Goal: Check status: Check status

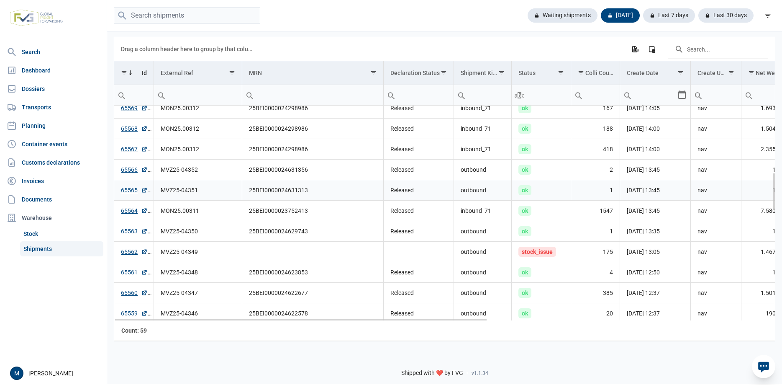
scroll to position [452, 0]
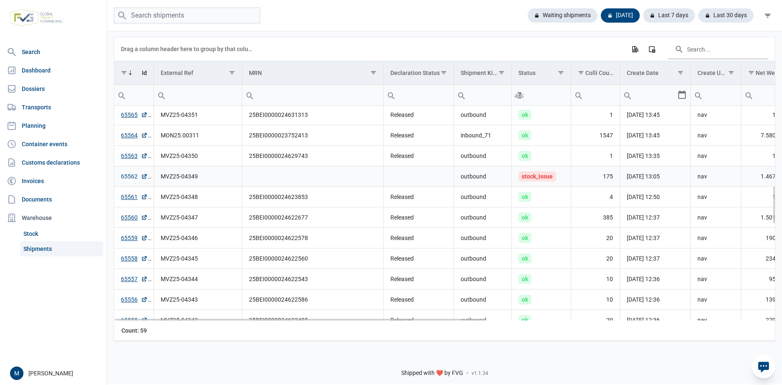
click at [124, 175] on link "65562" at bounding box center [134, 176] width 27 height 8
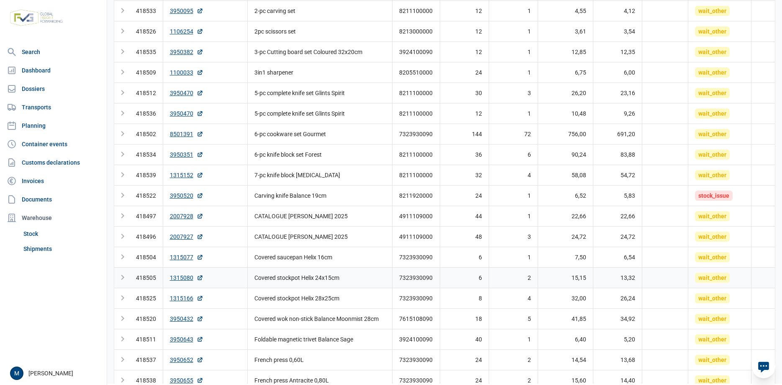
scroll to position [86, 0]
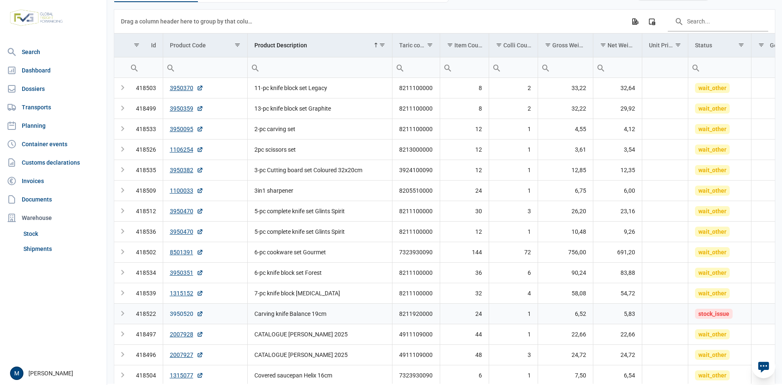
click at [183, 316] on link "3950520" at bounding box center [186, 313] width 33 height 8
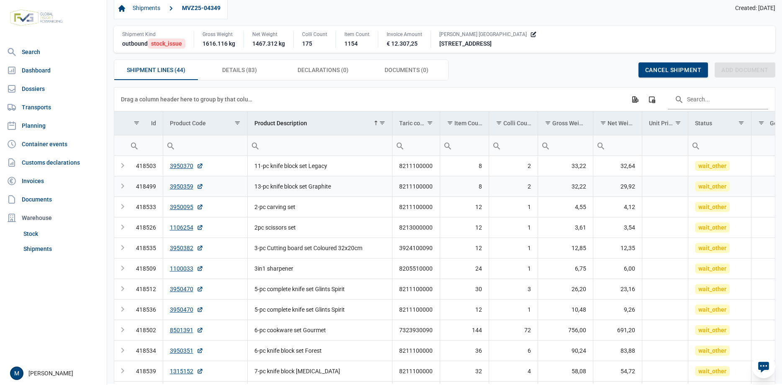
scroll to position [0, 0]
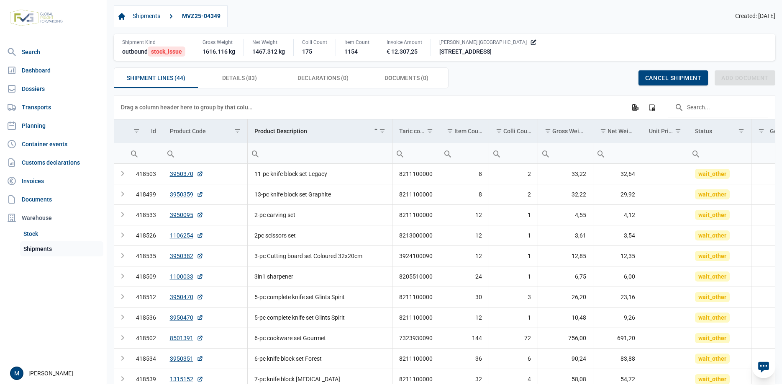
click at [35, 246] on link "Shipments" at bounding box center [61, 248] width 83 height 15
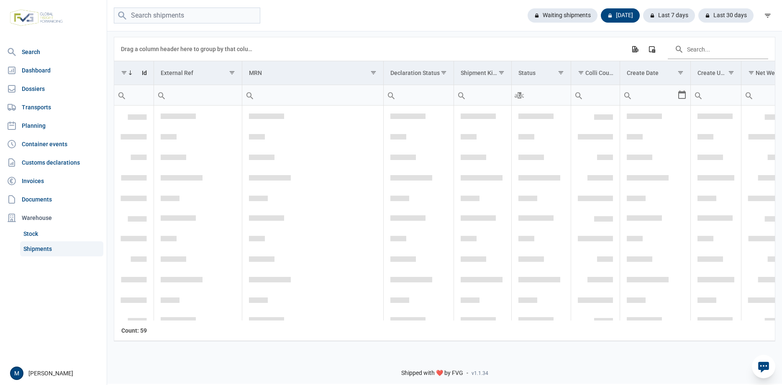
scroll to position [994, 0]
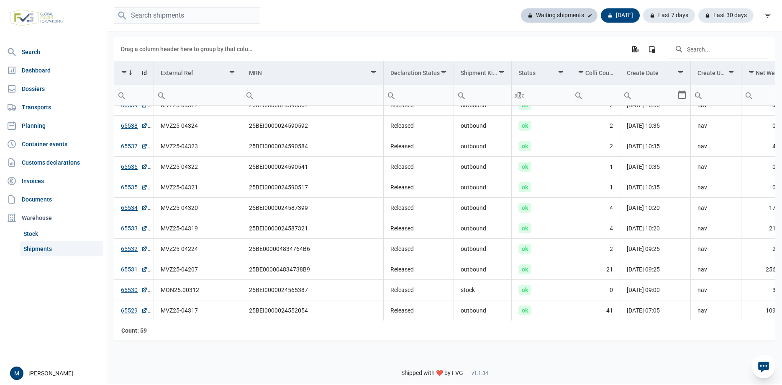
click at [601, 15] on div "Waiting shipments" at bounding box center [620, 15] width 39 height 14
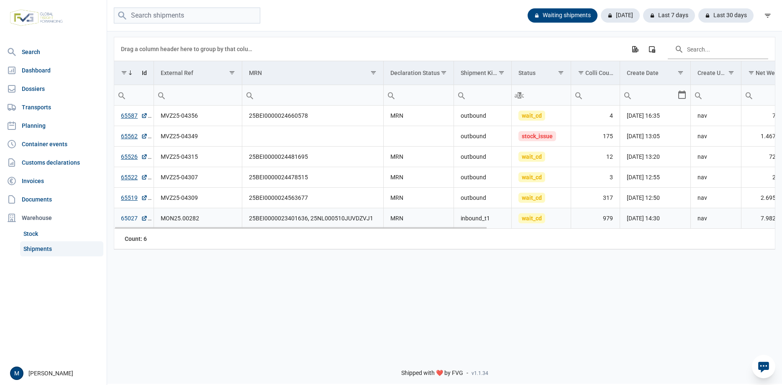
click at [129, 218] on link "65027" at bounding box center [134, 218] width 27 height 8
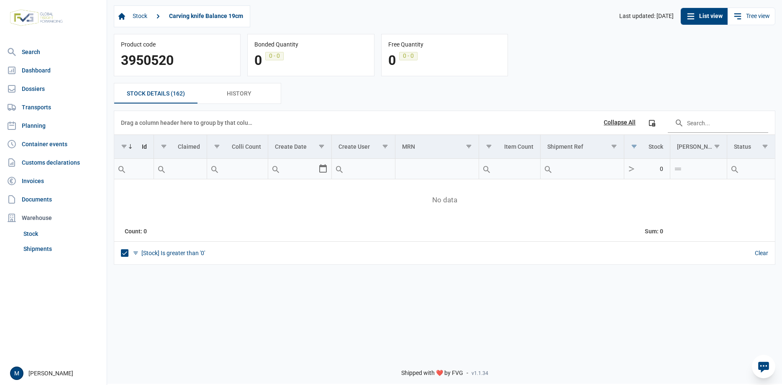
click at [126, 255] on span "Data grid with 0 rows and 11 columns" at bounding box center [125, 253] width 8 height 8
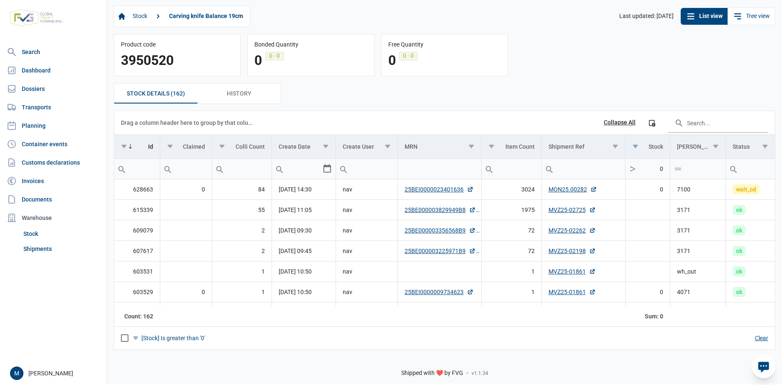
click at [755, 339] on div "Clear" at bounding box center [761, 338] width 13 height 8
